Goal: Use online tool/utility: Utilize a website feature to perform a specific function

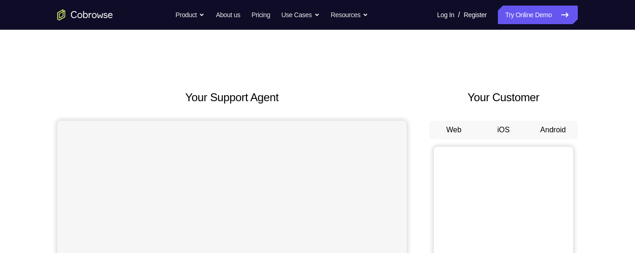
click at [560, 136] on button "Android" at bounding box center [553, 130] width 50 height 19
click at [562, 131] on button "Android" at bounding box center [553, 130] width 50 height 19
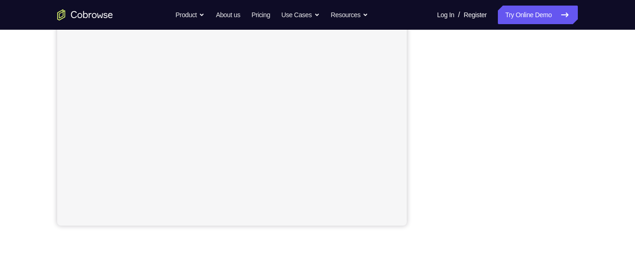
scroll to position [207, 0]
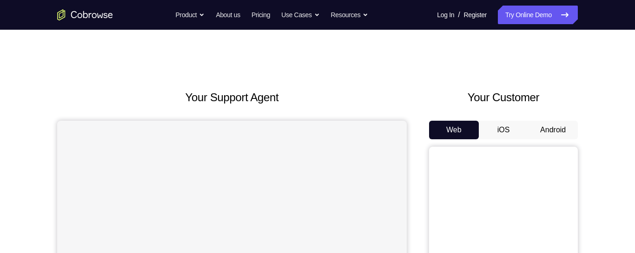
scroll to position [46, 0]
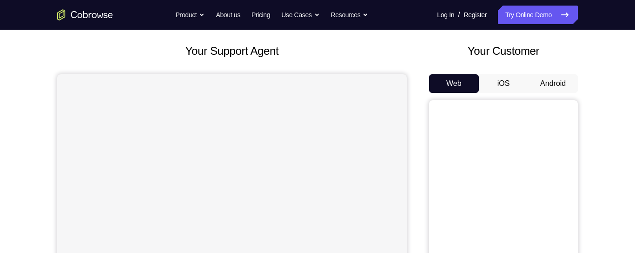
click at [558, 83] on button "Android" at bounding box center [553, 83] width 50 height 19
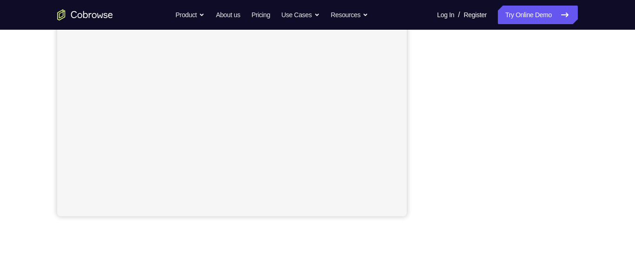
scroll to position [238, 0]
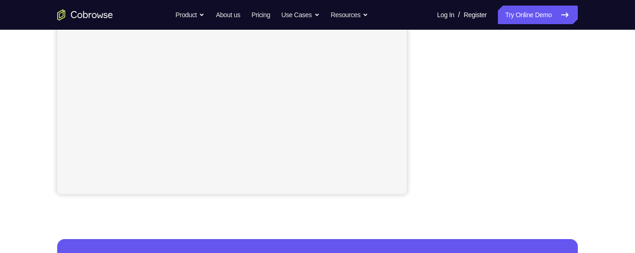
click at [587, 78] on div "Your Support Agent Your Customer Web iOS Android Next Steps We’d be happy to gi…" at bounding box center [317, 98] width 595 height 613
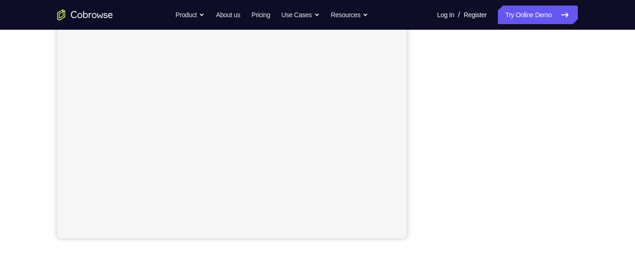
scroll to position [195, 0]
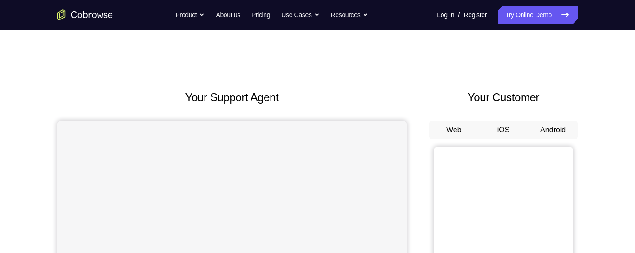
scroll to position [76, 0]
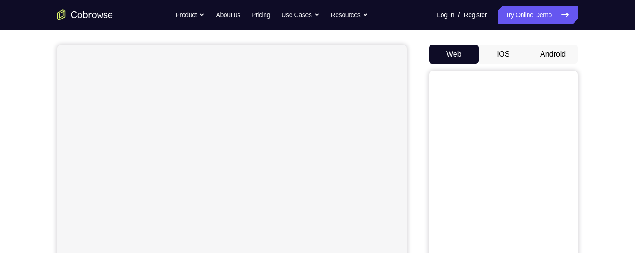
click at [556, 63] on button "Android" at bounding box center [553, 54] width 50 height 19
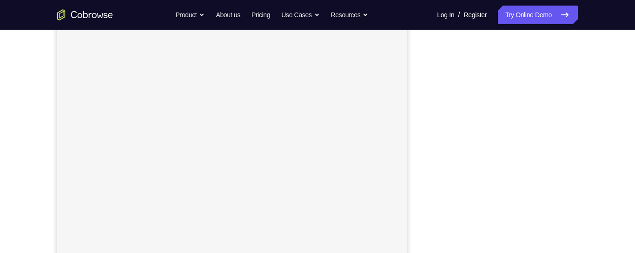
scroll to position [122, 0]
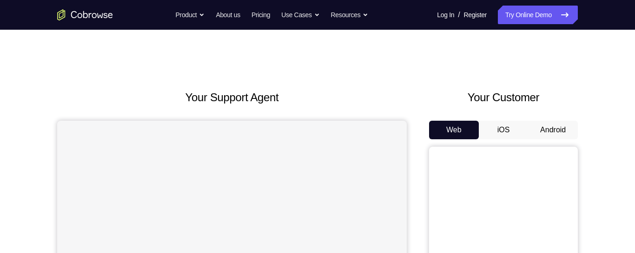
click at [562, 134] on button "Android" at bounding box center [553, 130] width 50 height 19
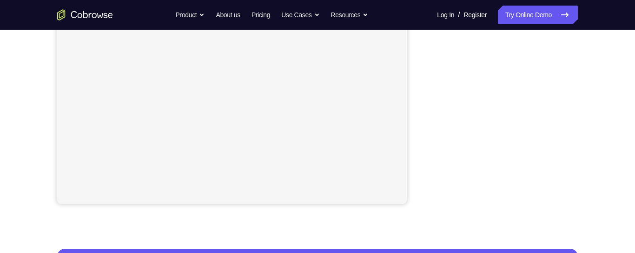
scroll to position [231, 0]
